Goal: Information Seeking & Learning: Learn about a topic

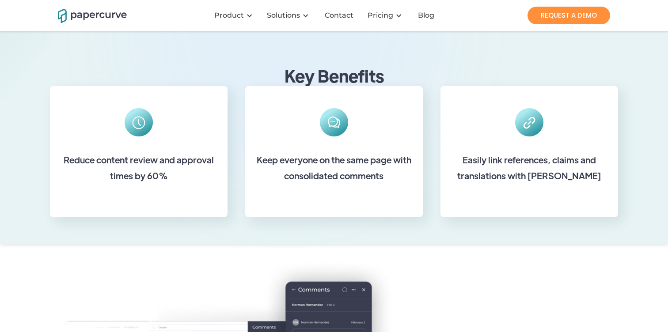
scroll to position [297, 0]
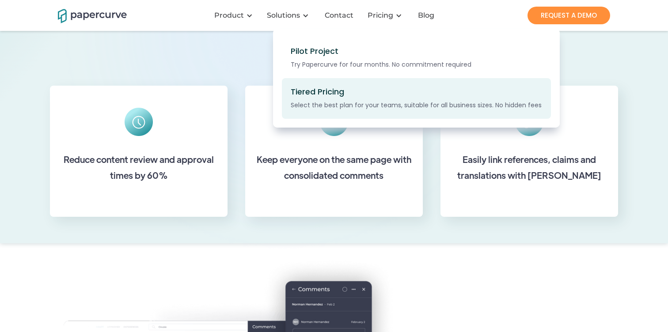
click at [320, 100] on div "Tiered Pricing Select the best plan for your teams, suitable for all business s…" at bounding box center [379, 98] width 176 height 23
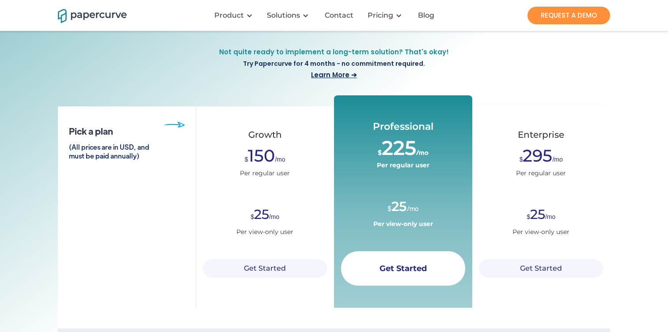
scroll to position [25, 0]
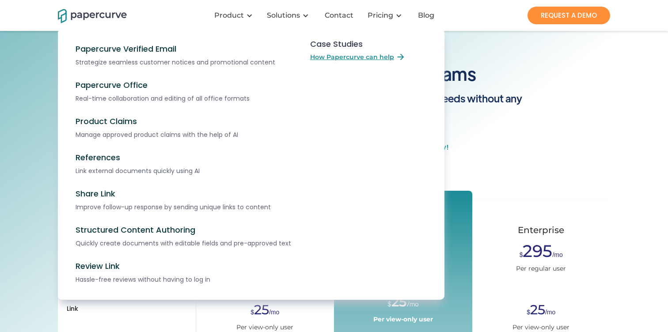
click at [507, 155] on nav "Papercurve Verified Email Strategize seamless customer notices and promotional …" at bounding box center [334, 173] width 552 height 289
click at [501, 123] on nav "Papercurve Verified Email Strategize seamless customer notices and promotional …" at bounding box center [334, 173] width 552 height 289
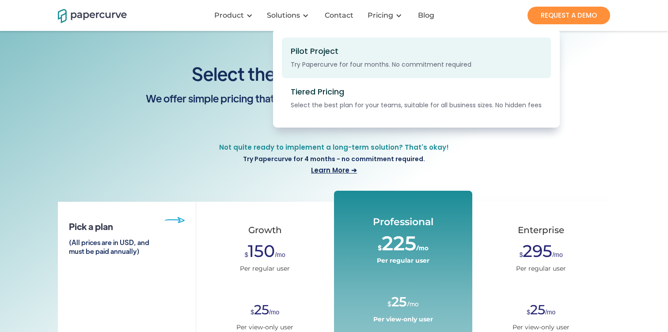
click at [324, 54] on div "Pilot Project" at bounding box center [315, 51] width 48 height 10
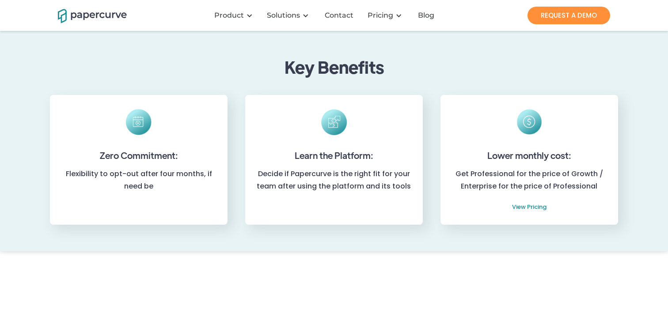
scroll to position [284, 0]
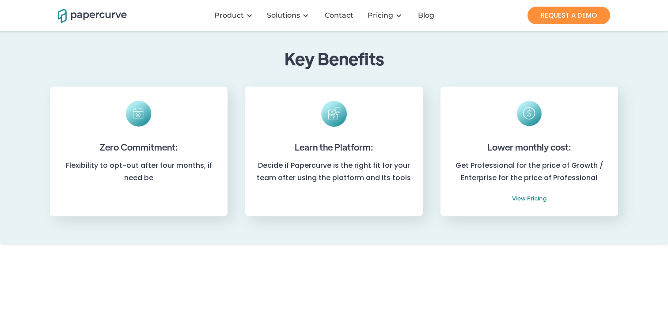
click at [535, 196] on link "View Pricing" at bounding box center [529, 199] width 34 height 12
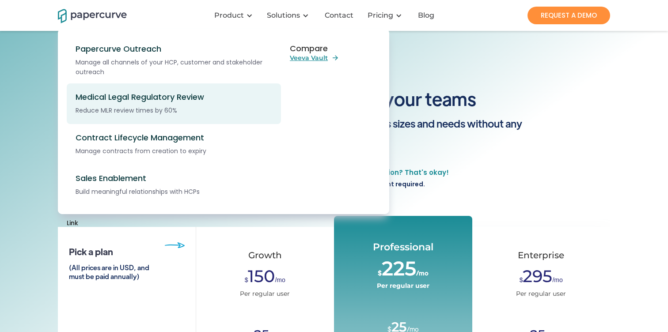
click at [138, 96] on div "Medical Legal Regulatory Review" at bounding box center [179, 97] width 206 height 10
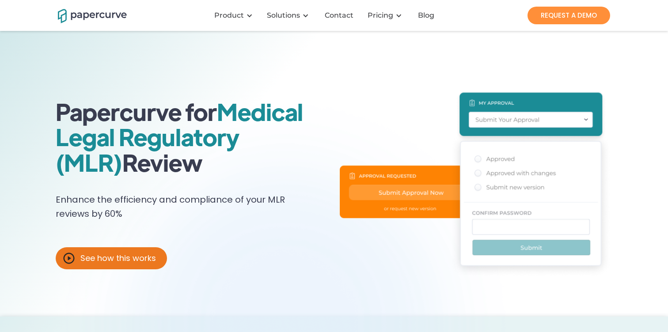
click at [131, 254] on div "See how this works" at bounding box center [118, 258] width 76 height 9
